Goal: Navigation & Orientation: Find specific page/section

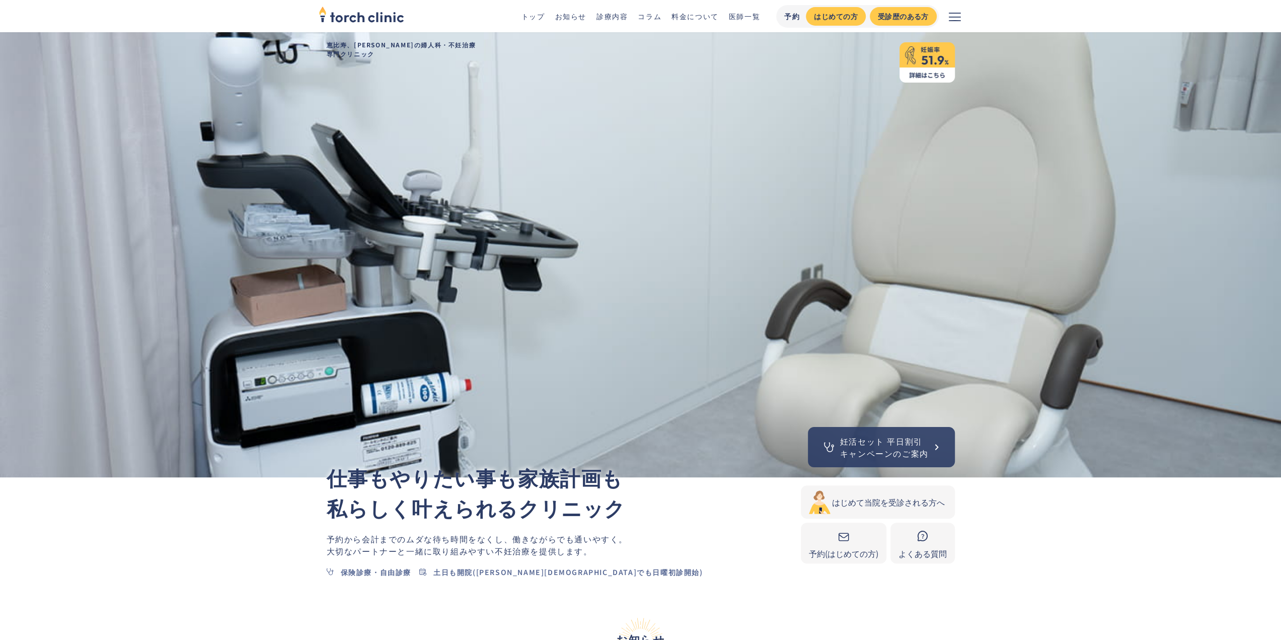
click at [953, 18] on icon "メニューを開く" at bounding box center [955, 17] width 12 height 12
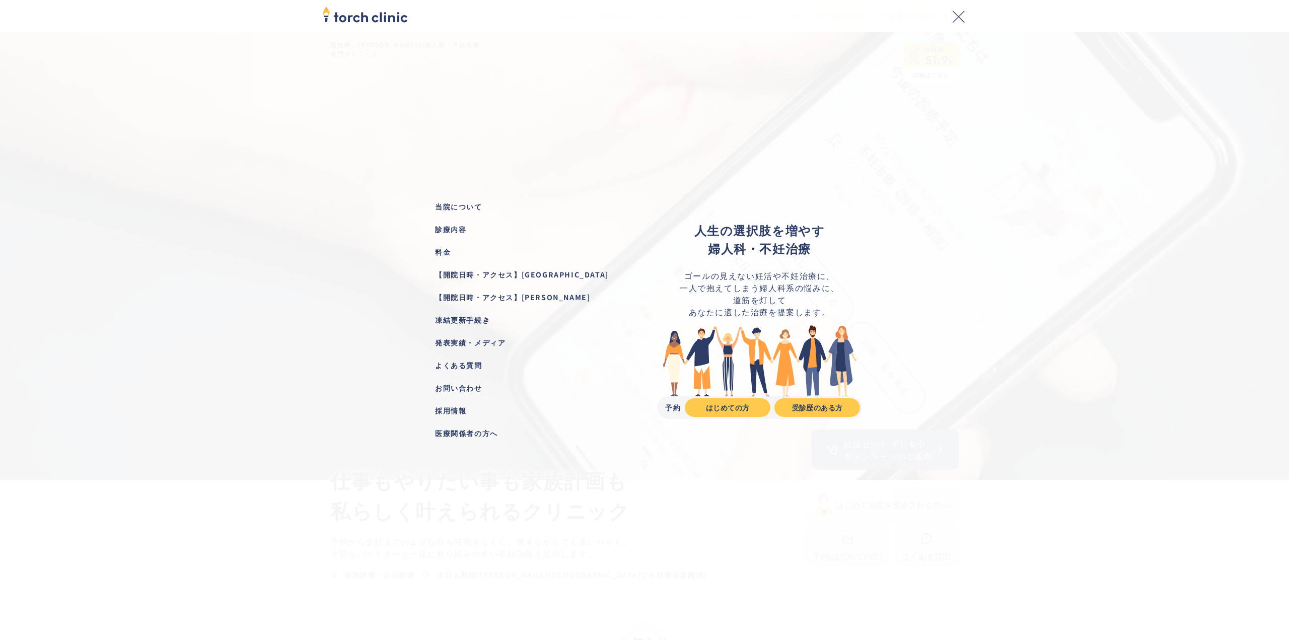
click at [533, 299] on div "【開院日時・アクセス】[PERSON_NAME]" at bounding box center [529, 297] width 189 height 11
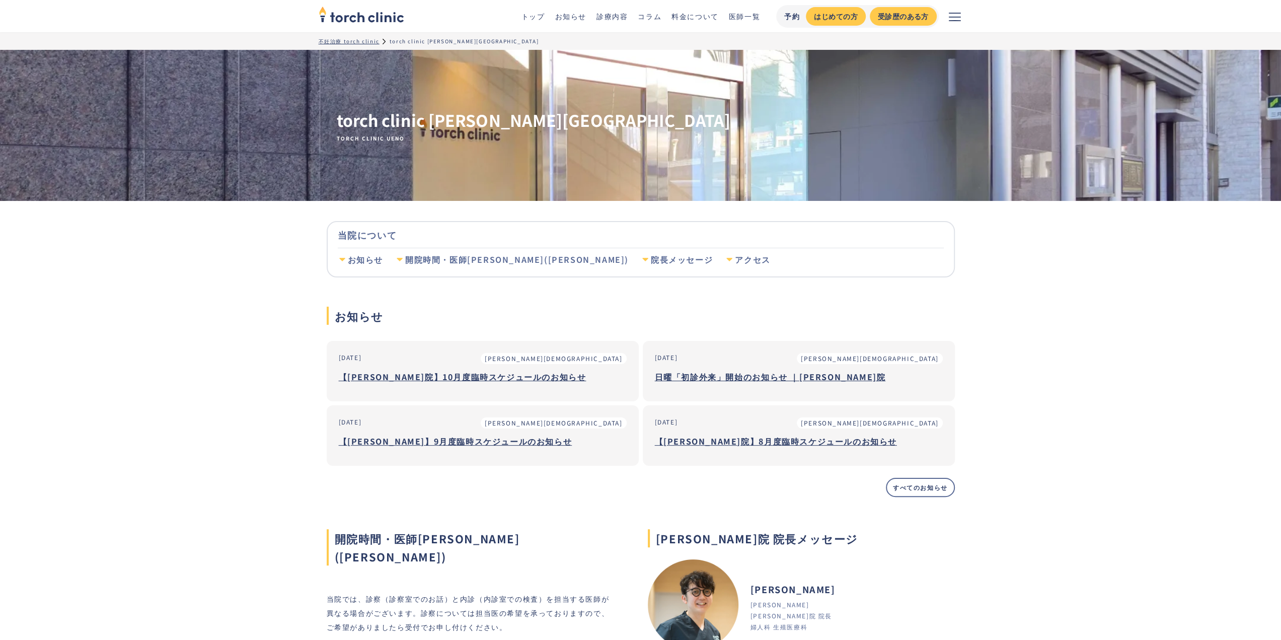
click at [966, 18] on button "メニューを開く" at bounding box center [955, 16] width 32 height 32
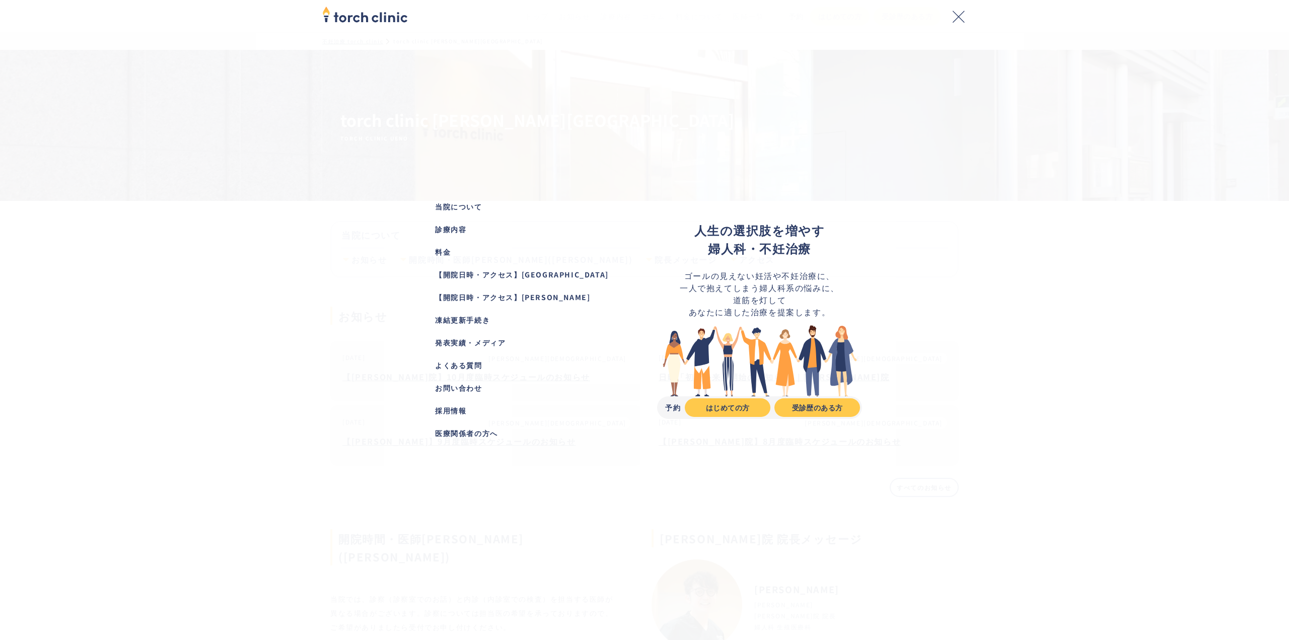
click at [513, 271] on div "【開院日時・アクセス】[GEOGRAPHIC_DATA]" at bounding box center [529, 274] width 189 height 11
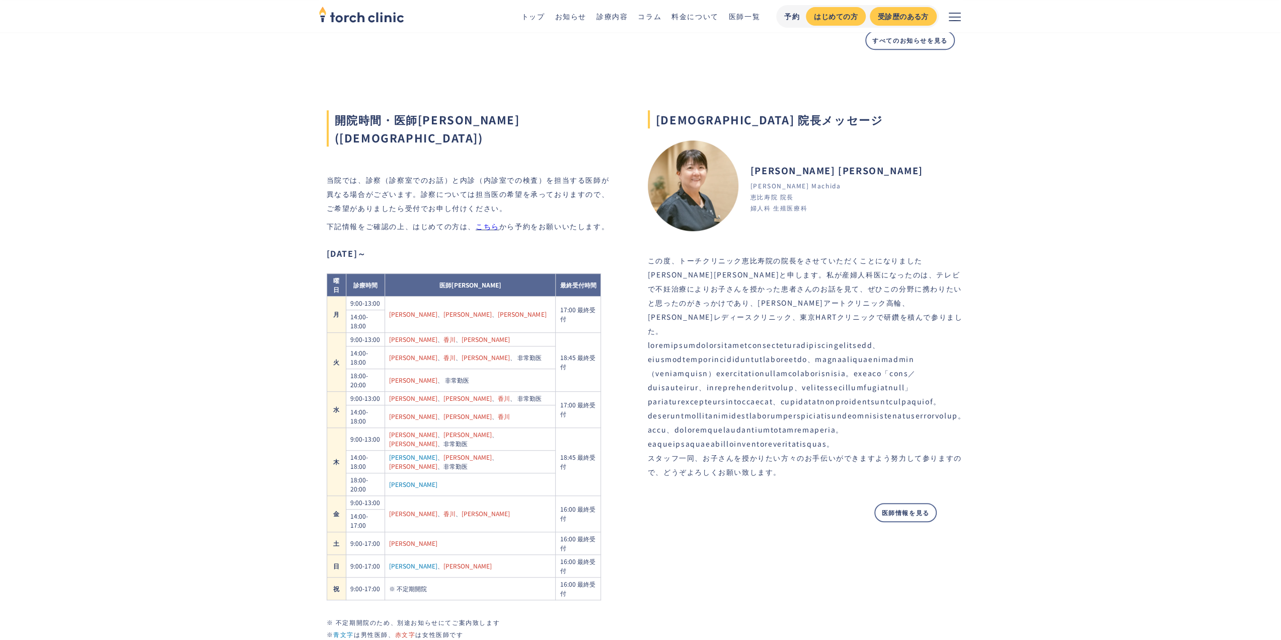
scroll to position [453, 0]
